Goal: Information Seeking & Learning: Learn about a topic

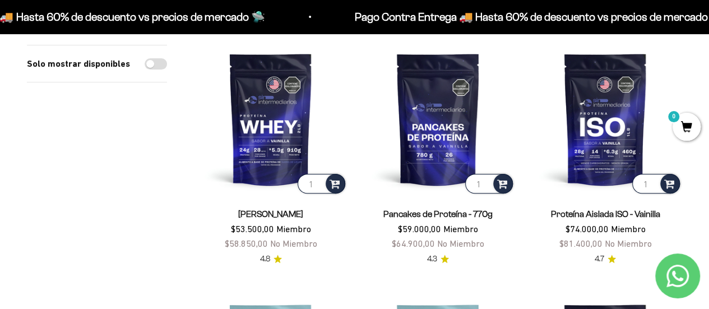
scroll to position [141, 0]
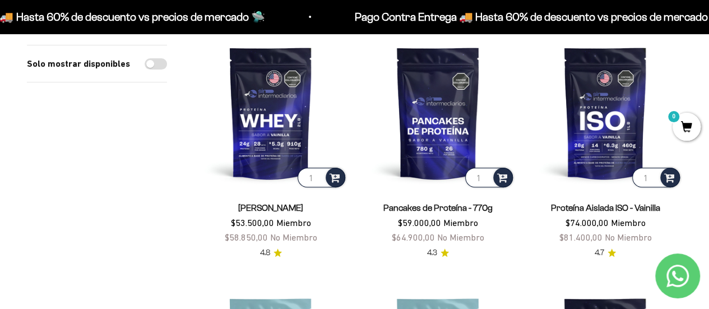
drag, startPoint x: 717, startPoint y: 33, endPoint x: 715, endPoint y: 52, distance: 18.6
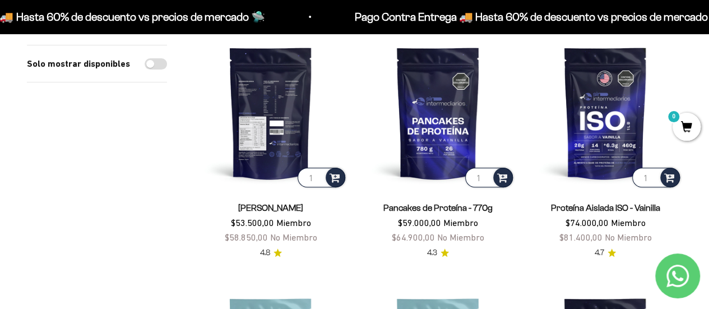
click at [258, 156] on img at bounding box center [271, 113] width 154 height 154
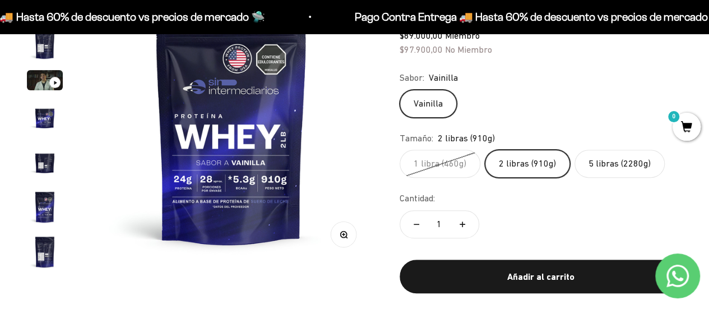
scroll to position [101, 0]
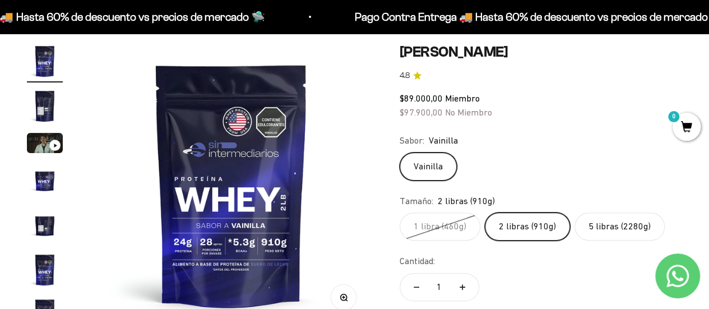
click at [607, 226] on label "5 libras (2280g)" at bounding box center [620, 226] width 90 height 28
click at [400, 212] on input "5 libras (2280g)" at bounding box center [399, 212] width 1 height 1
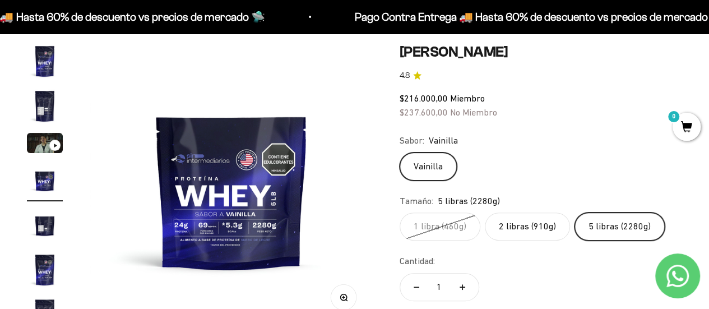
click at [535, 209] on fieldset "Tamaño: 5 libras (2280g) 1 libra (460g) 2 libras (910g) 5 libras (2280g)" at bounding box center [541, 217] width 283 height 47
click at [517, 228] on label "2 libras (910g)" at bounding box center [527, 226] width 85 height 28
click at [400, 212] on input "2 libras (910g)" at bounding box center [399, 212] width 1 height 1
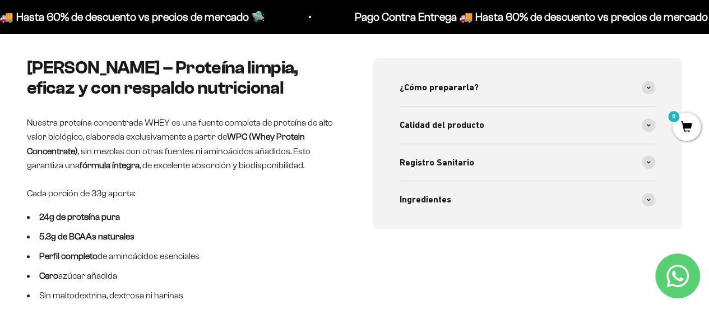
scroll to position [31, 0]
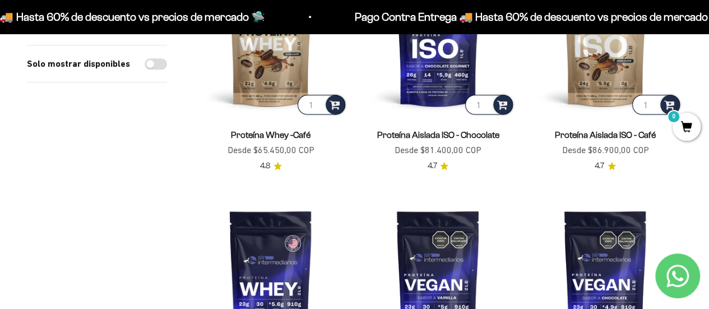
scroll to position [703, 0]
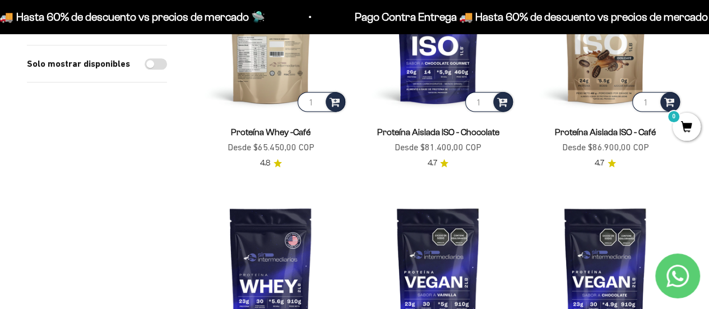
click at [275, 76] on img at bounding box center [271, 37] width 154 height 154
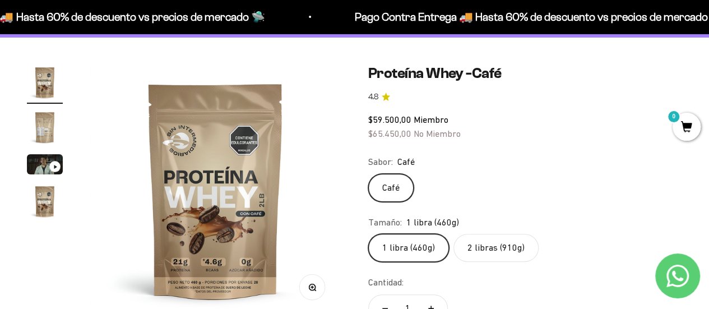
scroll to position [109, 0]
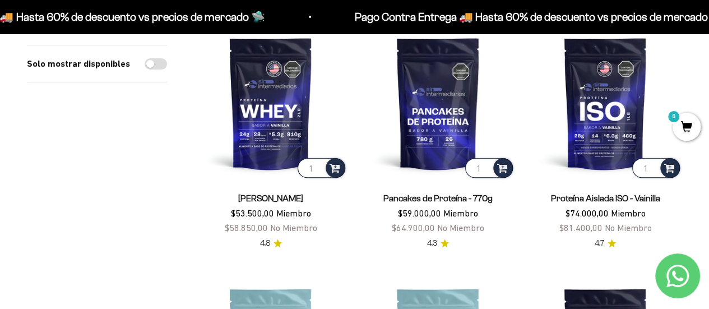
scroll to position [165, 0]
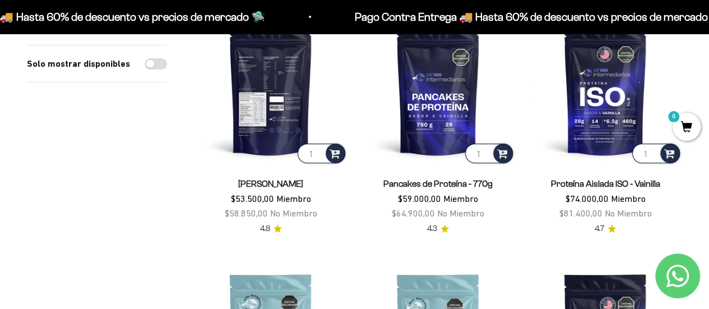
click at [282, 119] on img at bounding box center [271, 89] width 154 height 154
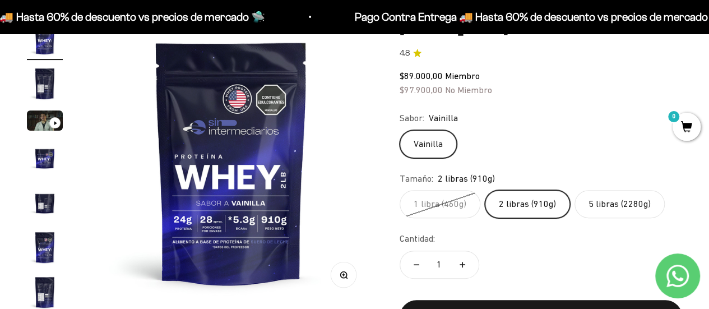
scroll to position [132, 0]
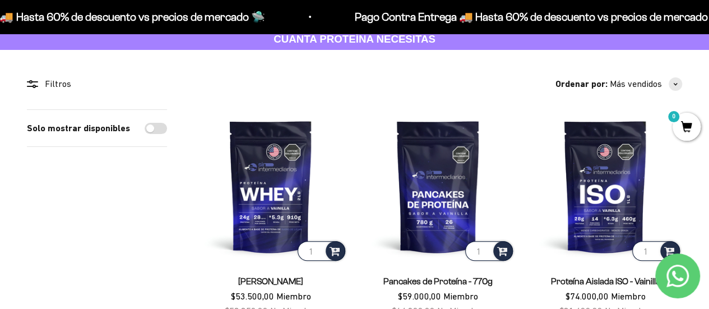
scroll to position [94, 0]
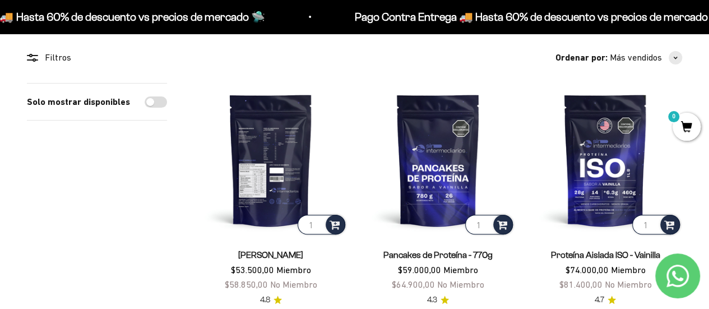
click at [251, 129] on img at bounding box center [271, 160] width 154 height 154
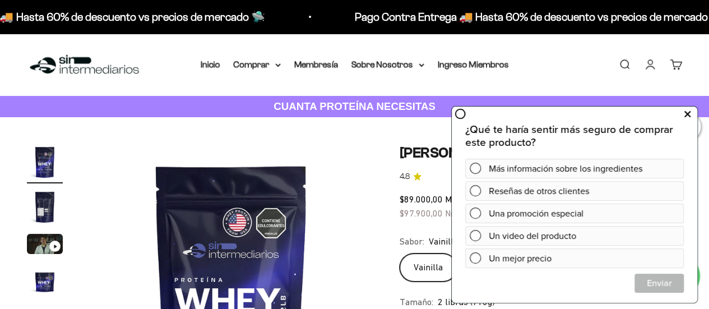
click at [690, 120] on icon at bounding box center [687, 114] width 6 height 15
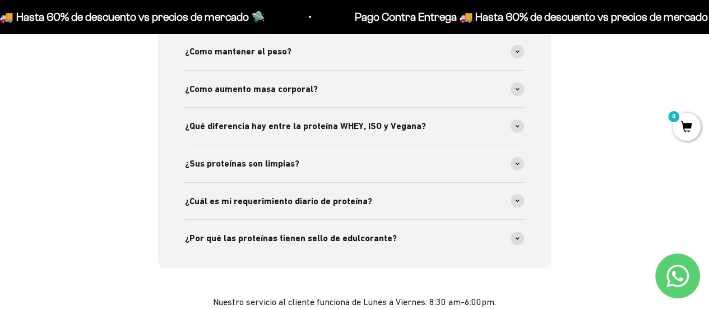
scroll to position [2034, 0]
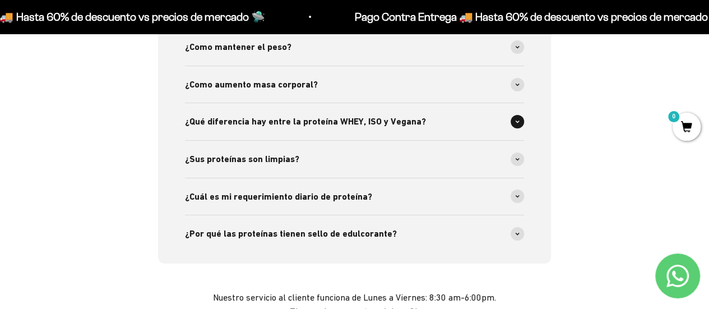
click at [348, 126] on span "¿Qué diferencia hay entre la proteína WHEY, ISO y Vegana?" at bounding box center [305, 121] width 241 height 15
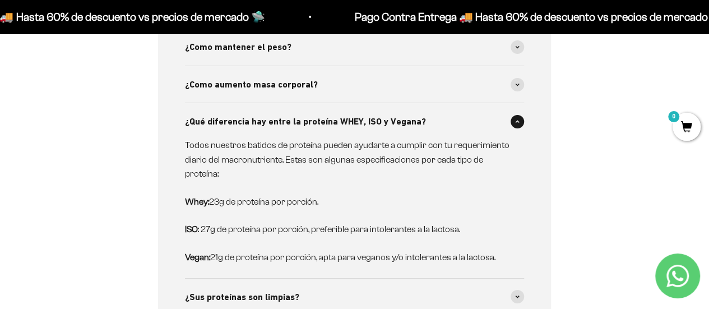
click at [376, 5] on div "Pago Contra Entrega 🚚 Hasta 60% de descuento vs precios [PERSON_NAME] 🛸 Pago Co…" at bounding box center [354, 17] width 709 height 34
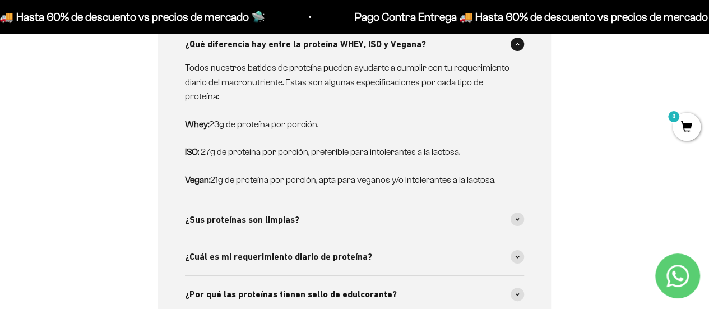
scroll to position [2271, 0]
